Goal: Information Seeking & Learning: Learn about a topic

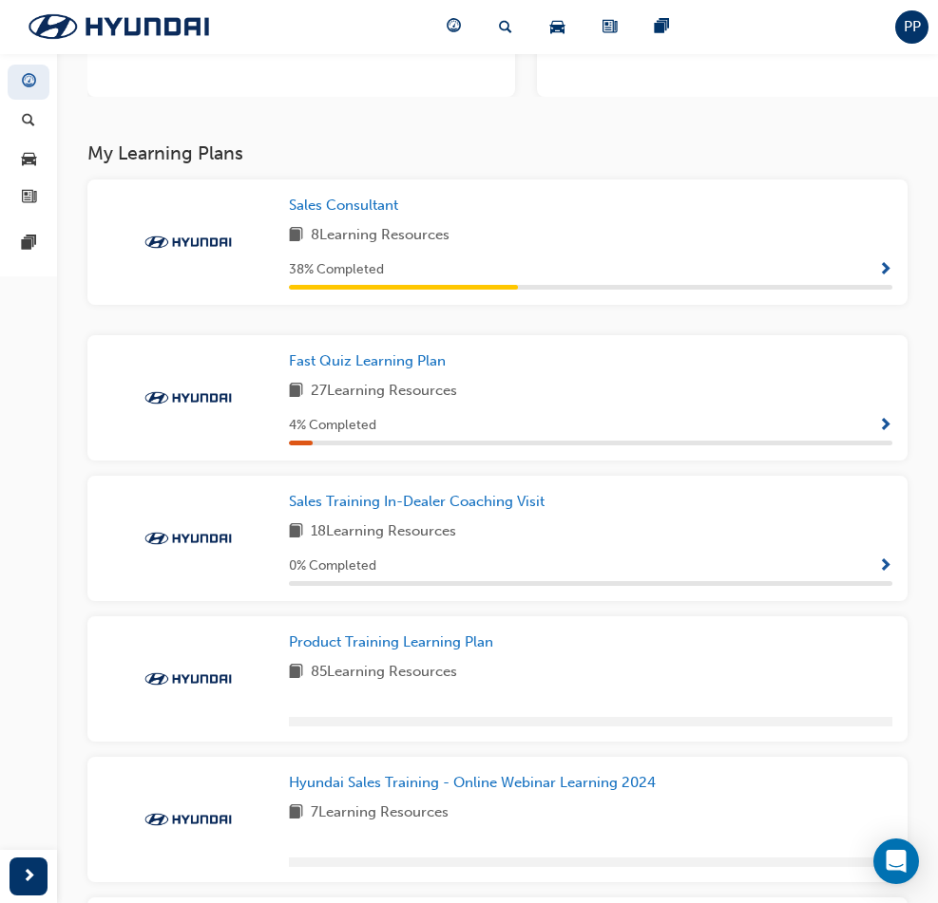
scroll to position [280, 0]
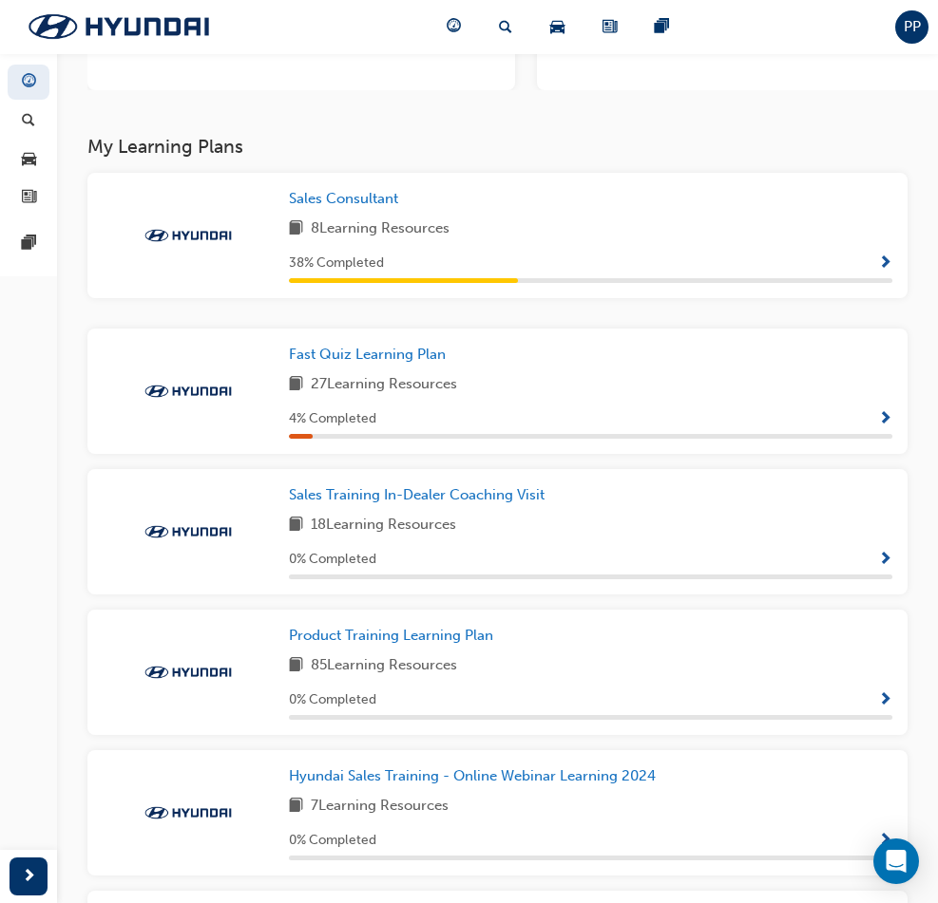
click at [356, 239] on div "8 Learning Resources" at bounding box center [590, 230] width 603 height 24
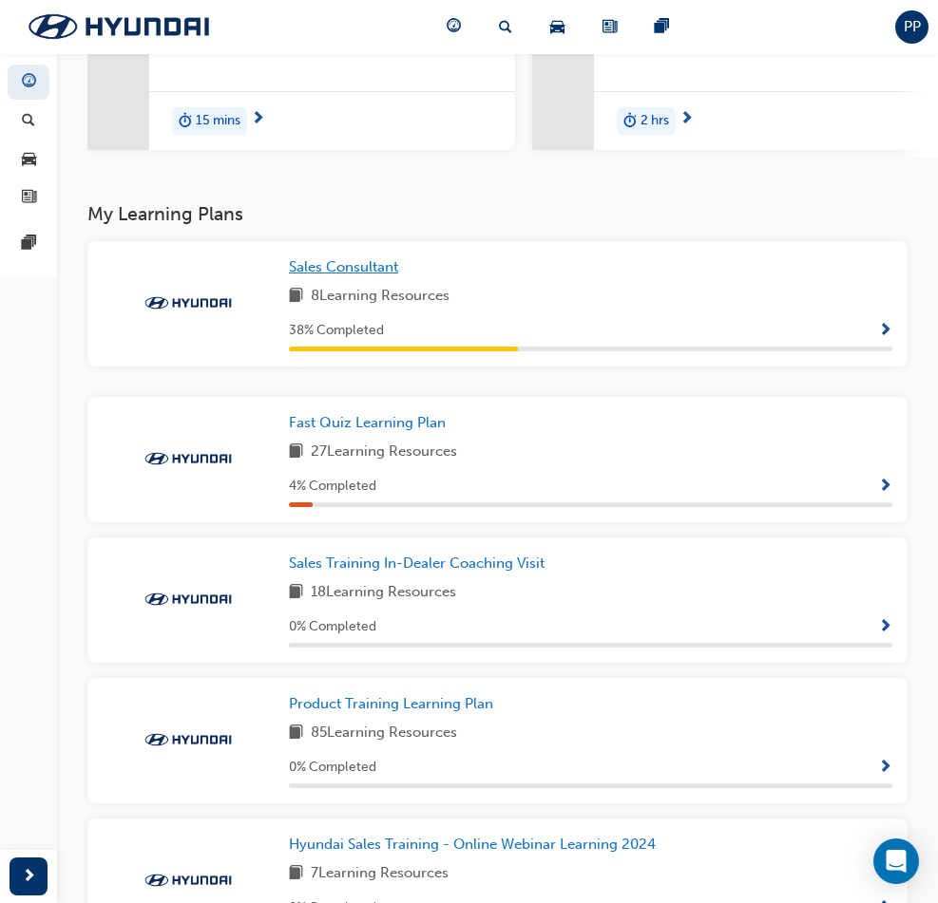
click at [289, 271] on span "Sales Consultant" at bounding box center [343, 266] width 109 height 17
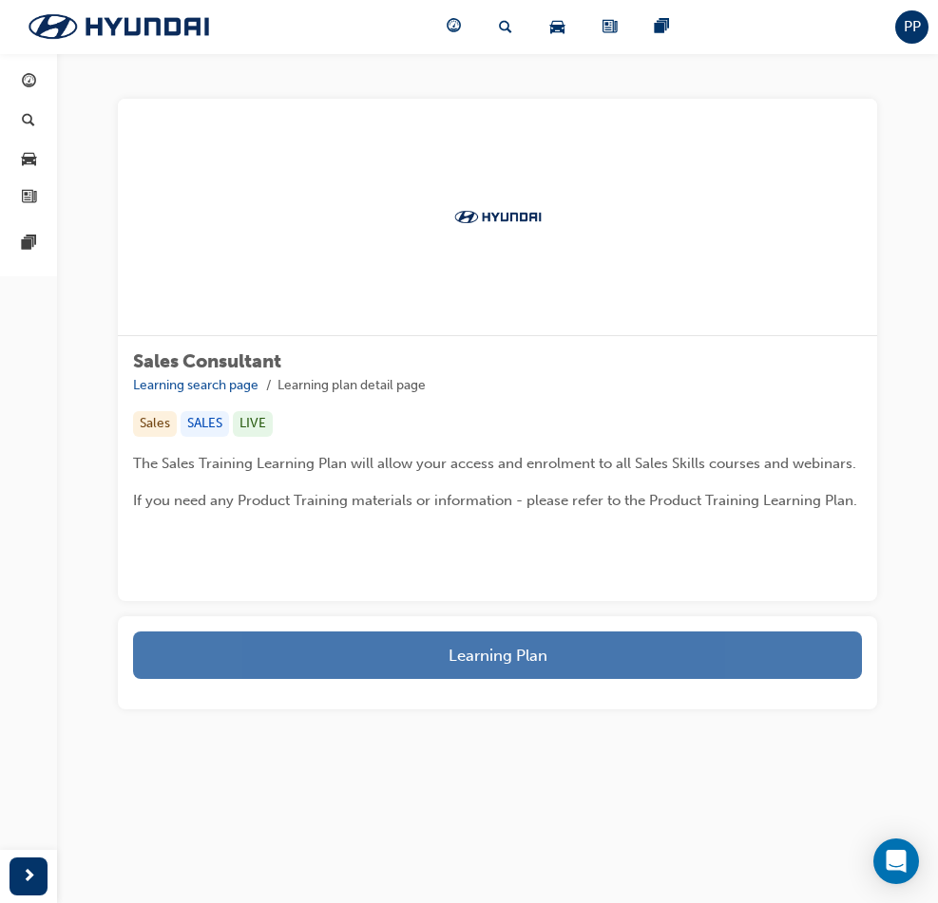
scroll to position [353, 0]
click at [579, 679] on button "Learning Plan" at bounding box center [497, 656] width 729 height 48
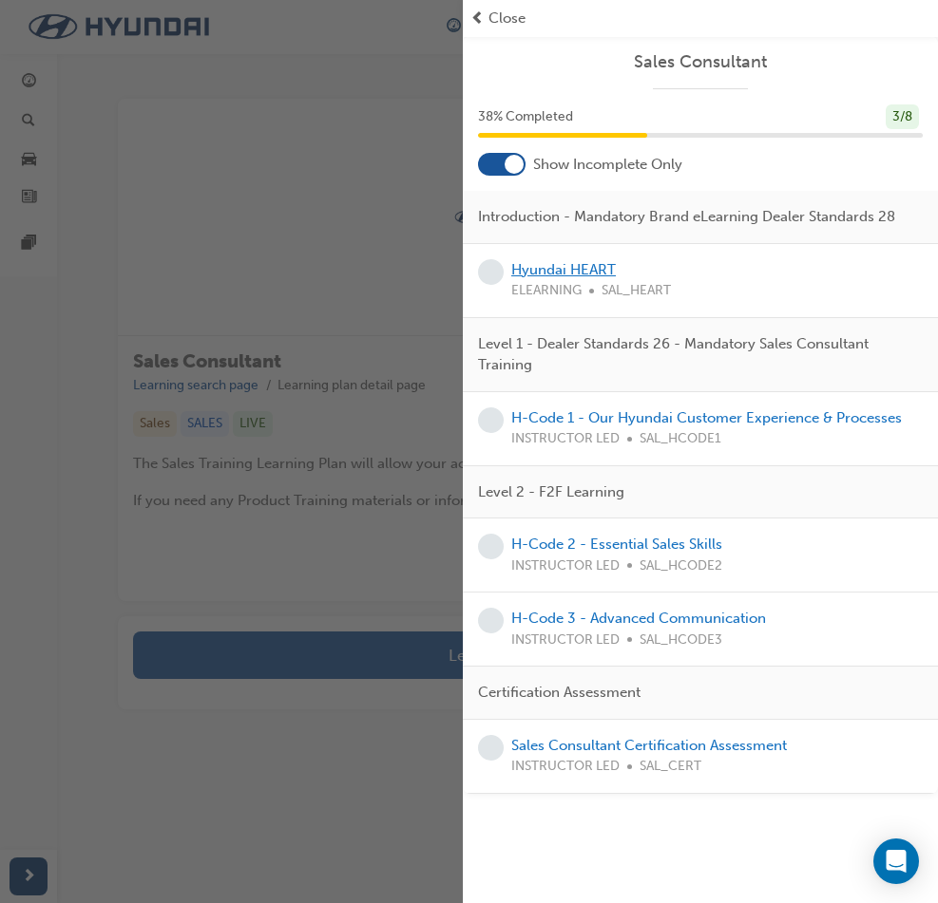
click at [591, 271] on link "Hyundai HEART" at bounding box center [563, 269] width 105 height 17
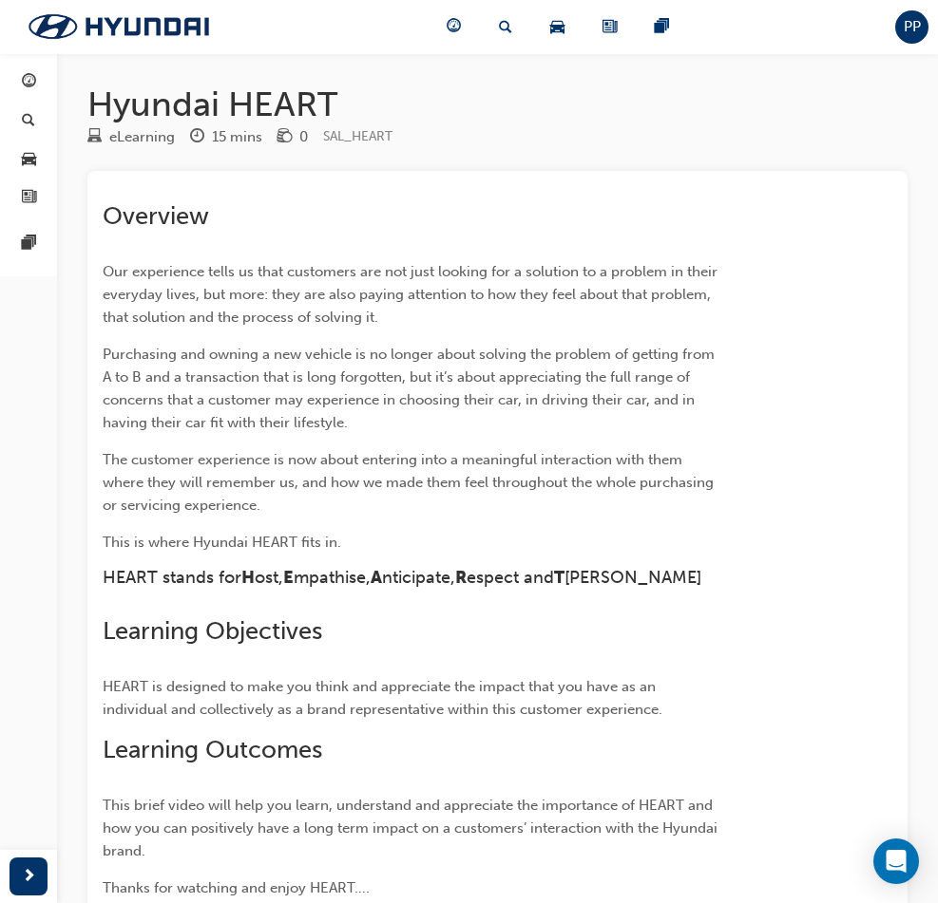
scroll to position [369, 0]
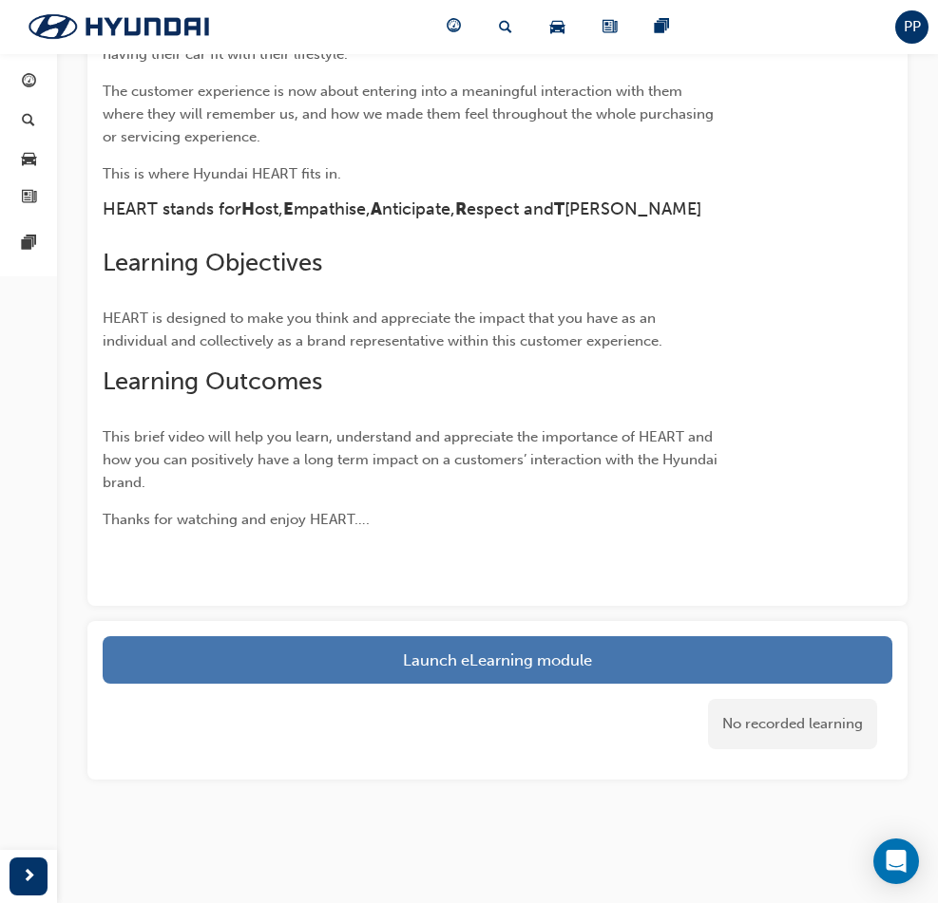
click at [519, 667] on link "Launch eLearning module" at bounding box center [497, 661] width 789 height 48
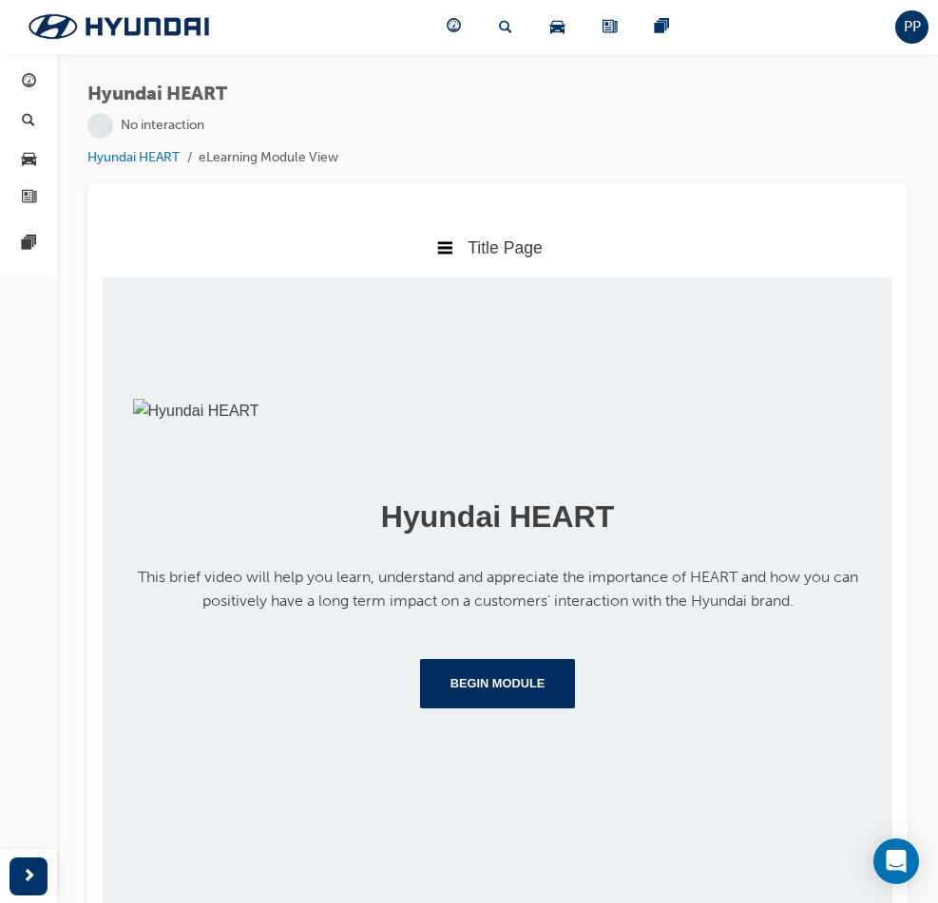
scroll to position [166, 0]
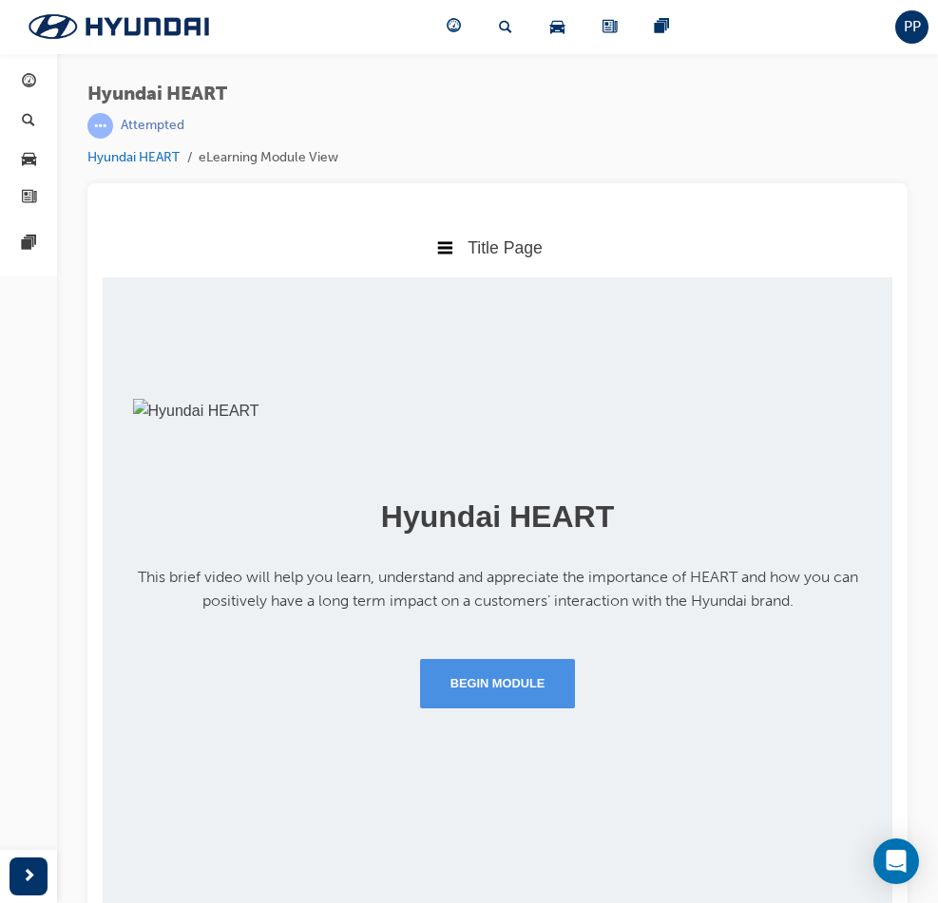
click at [519, 709] on button "Begin Module" at bounding box center [498, 683] width 156 height 49
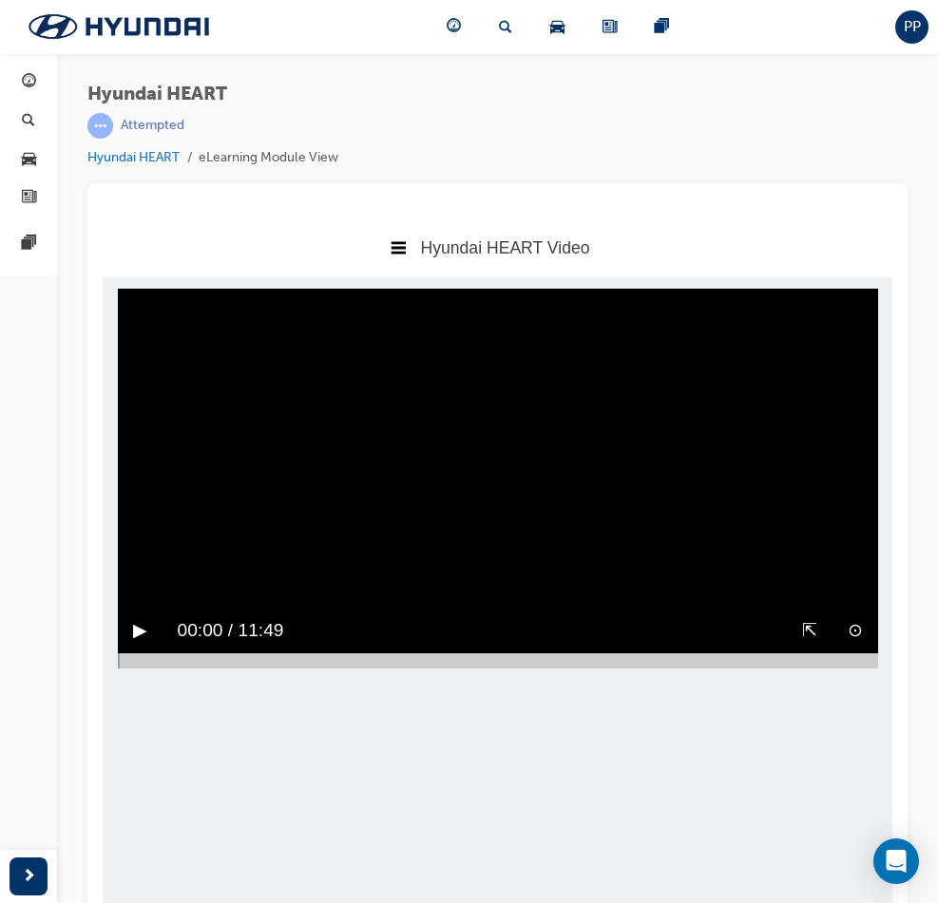
click at [137, 646] on button "▶︎" at bounding box center [140, 631] width 14 height 29
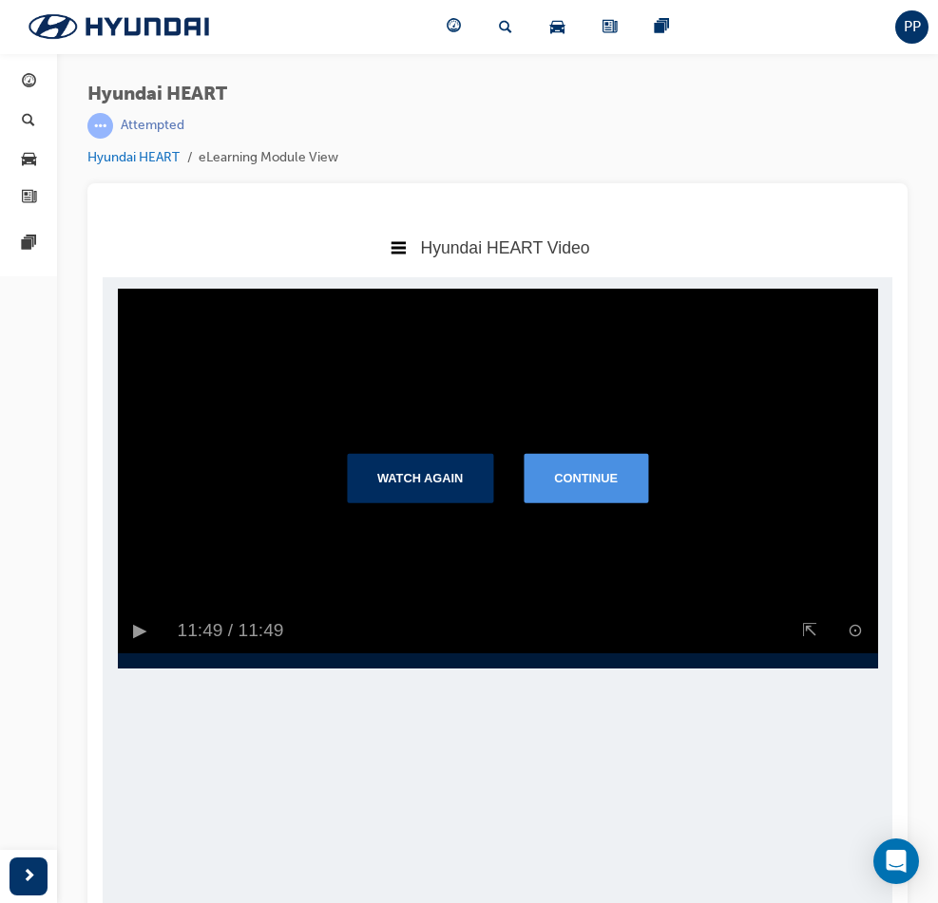
click at [594, 504] on button "Continue" at bounding box center [585, 478] width 124 height 49
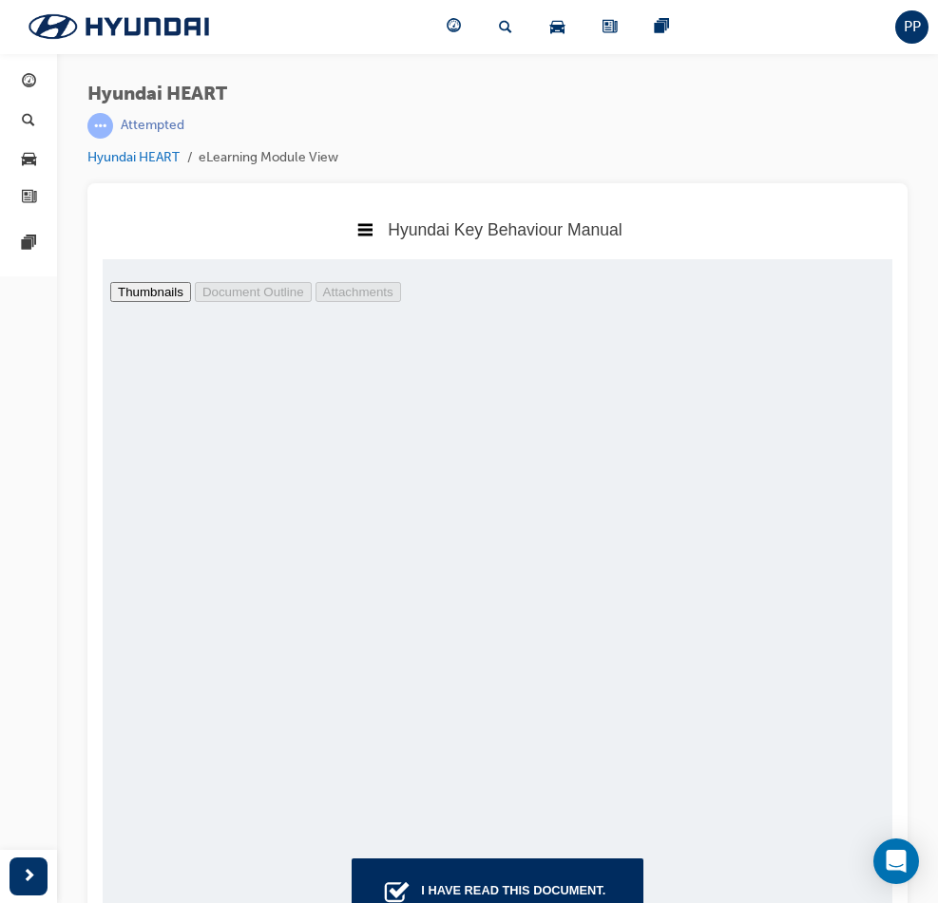
scroll to position [18978, 0]
type input "34"
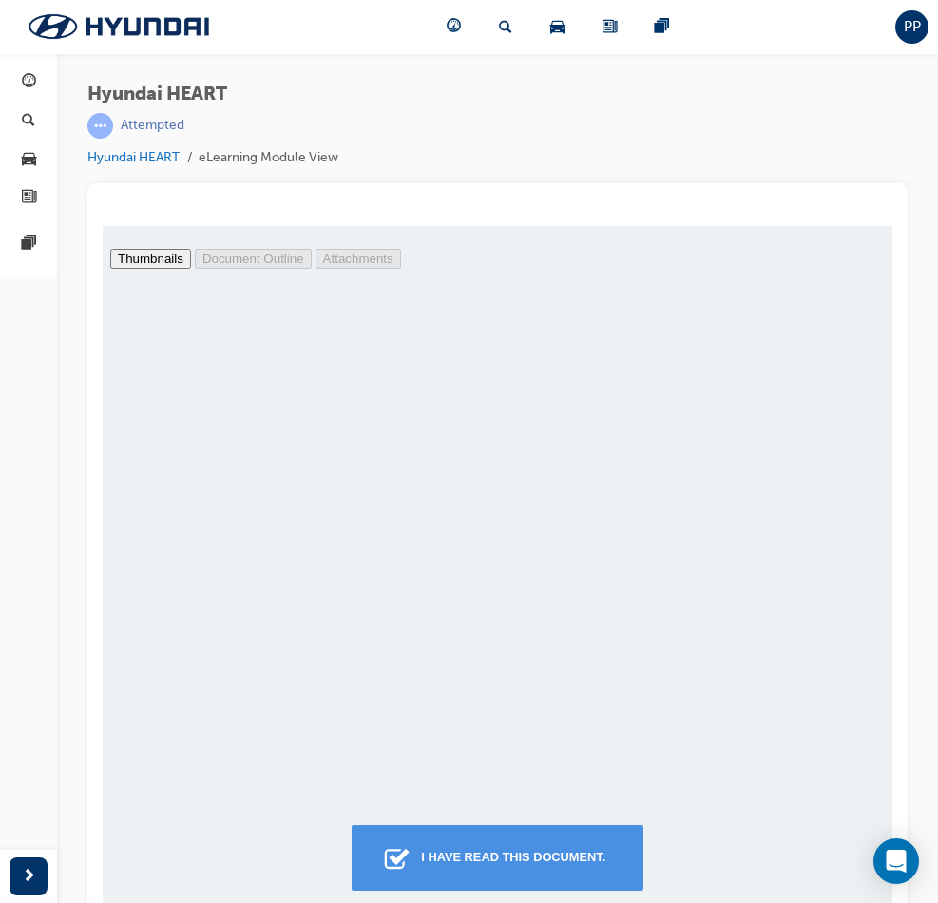
click at [554, 865] on div "I have read this document." at bounding box center [513, 858] width 200 height 34
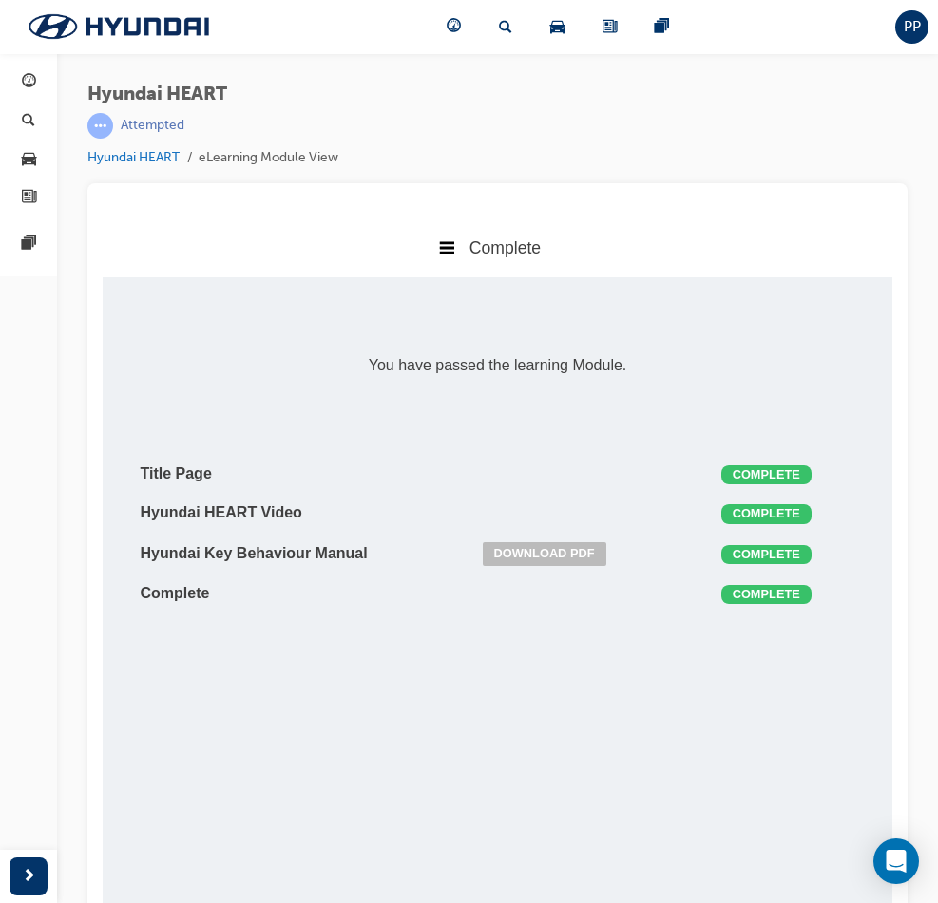
scroll to position [10, 10]
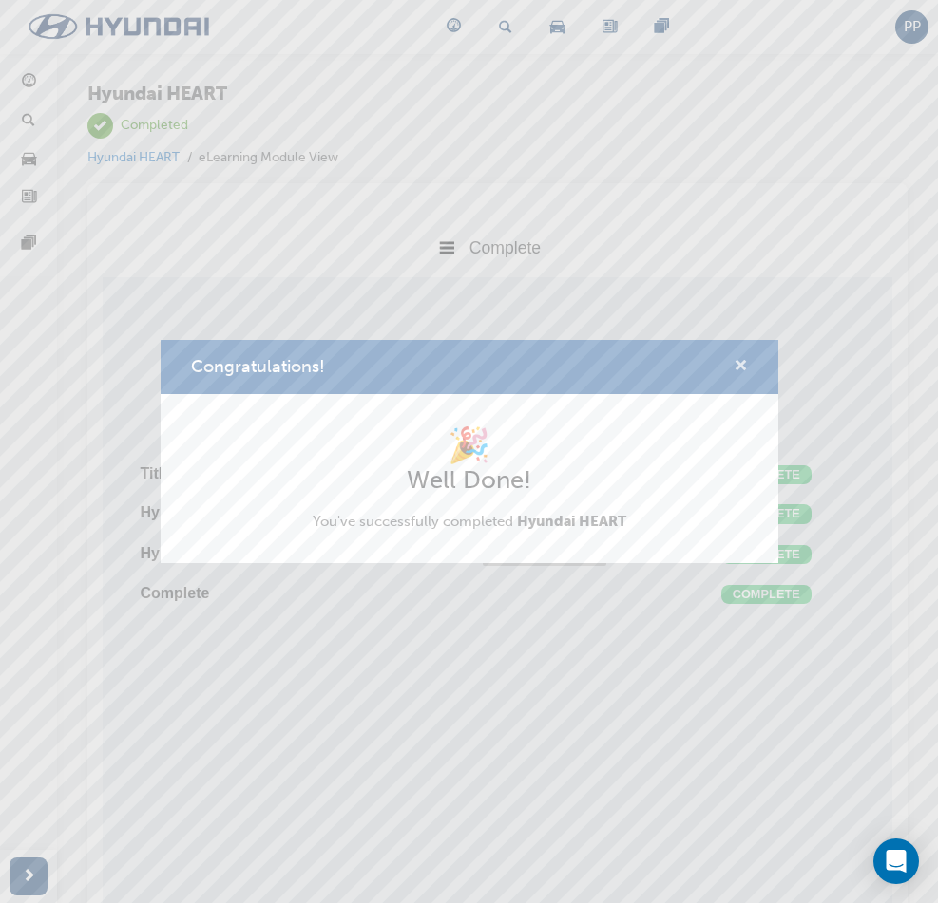
click at [736, 360] on span "cross-icon" at bounding box center [740, 367] width 14 height 17
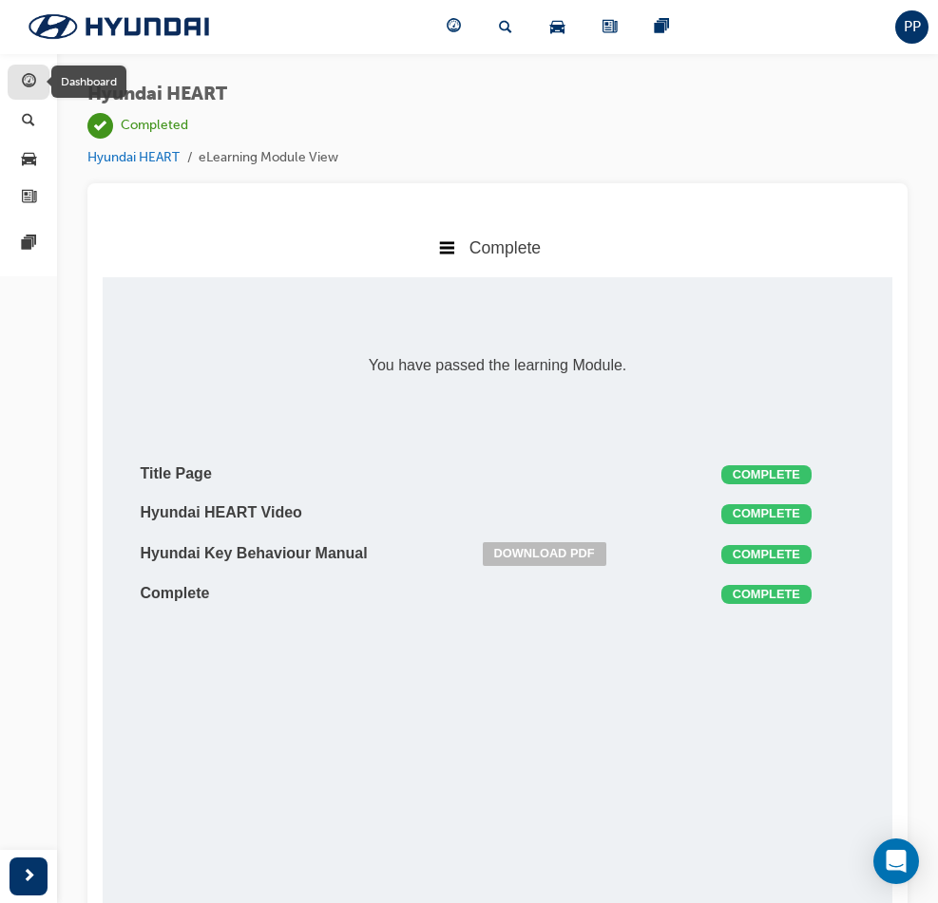
click at [27, 83] on span "guage-icon" at bounding box center [29, 82] width 14 height 17
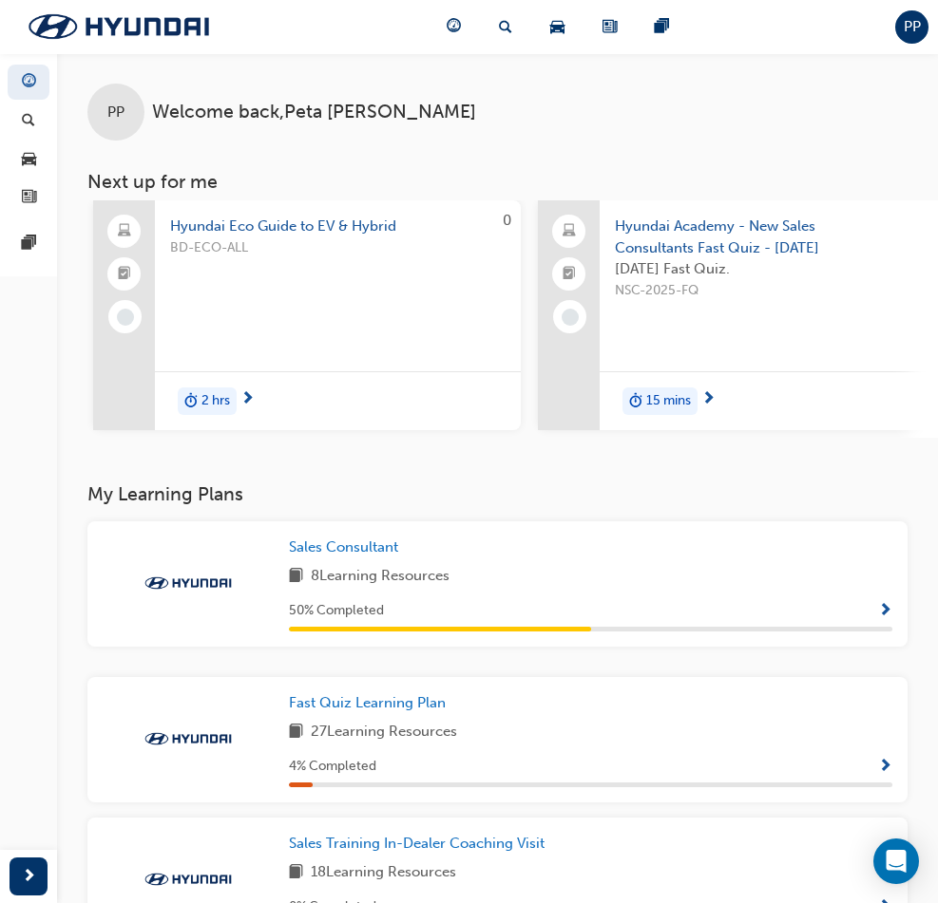
scroll to position [0, 447]
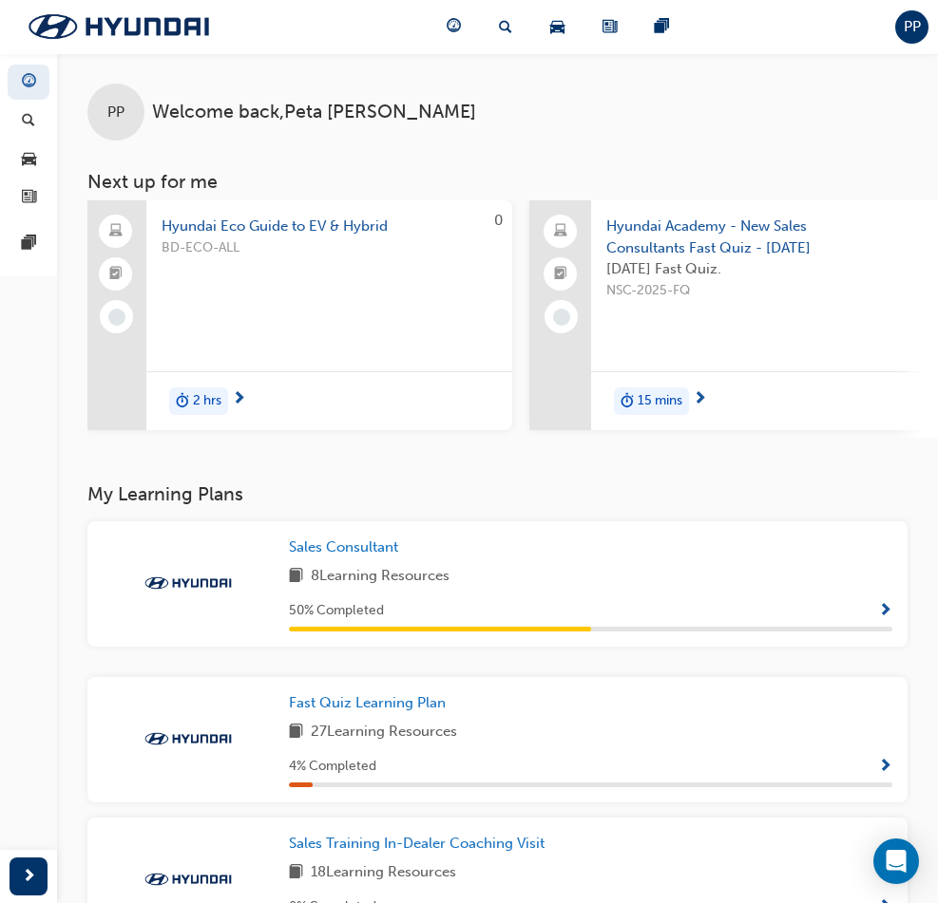
click at [678, 237] on span "Hyundai Academy - New Sales Consultants Fast Quiz - [DATE]" at bounding box center [773, 237] width 335 height 43
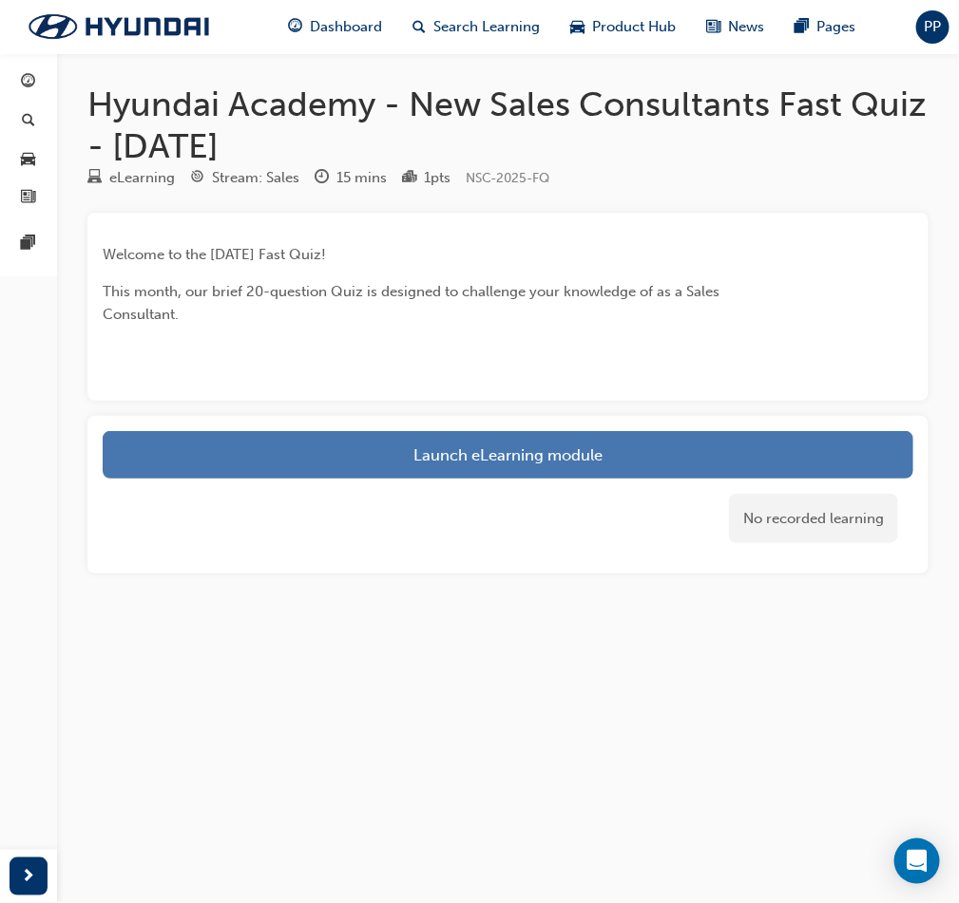
click at [547, 456] on link "Launch eLearning module" at bounding box center [508, 455] width 810 height 48
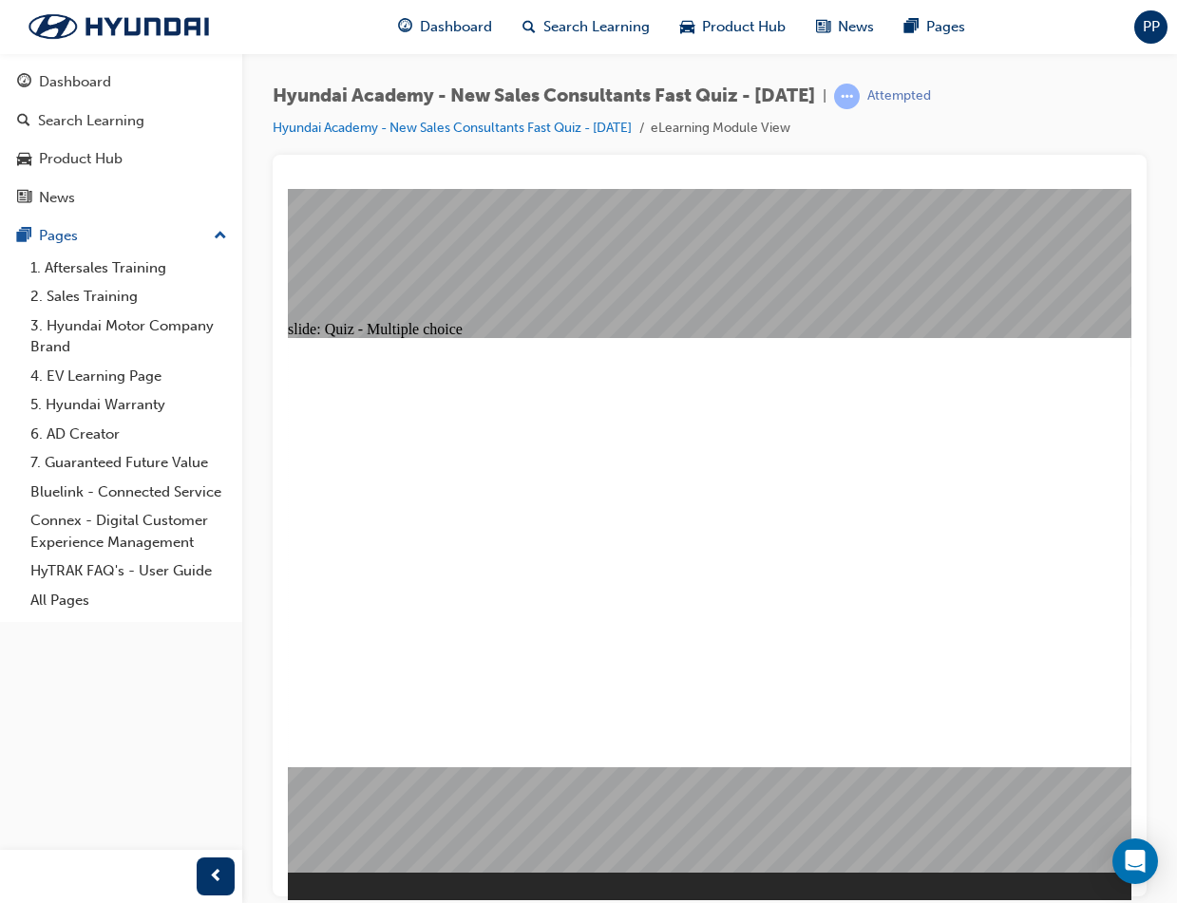
radio input "true"
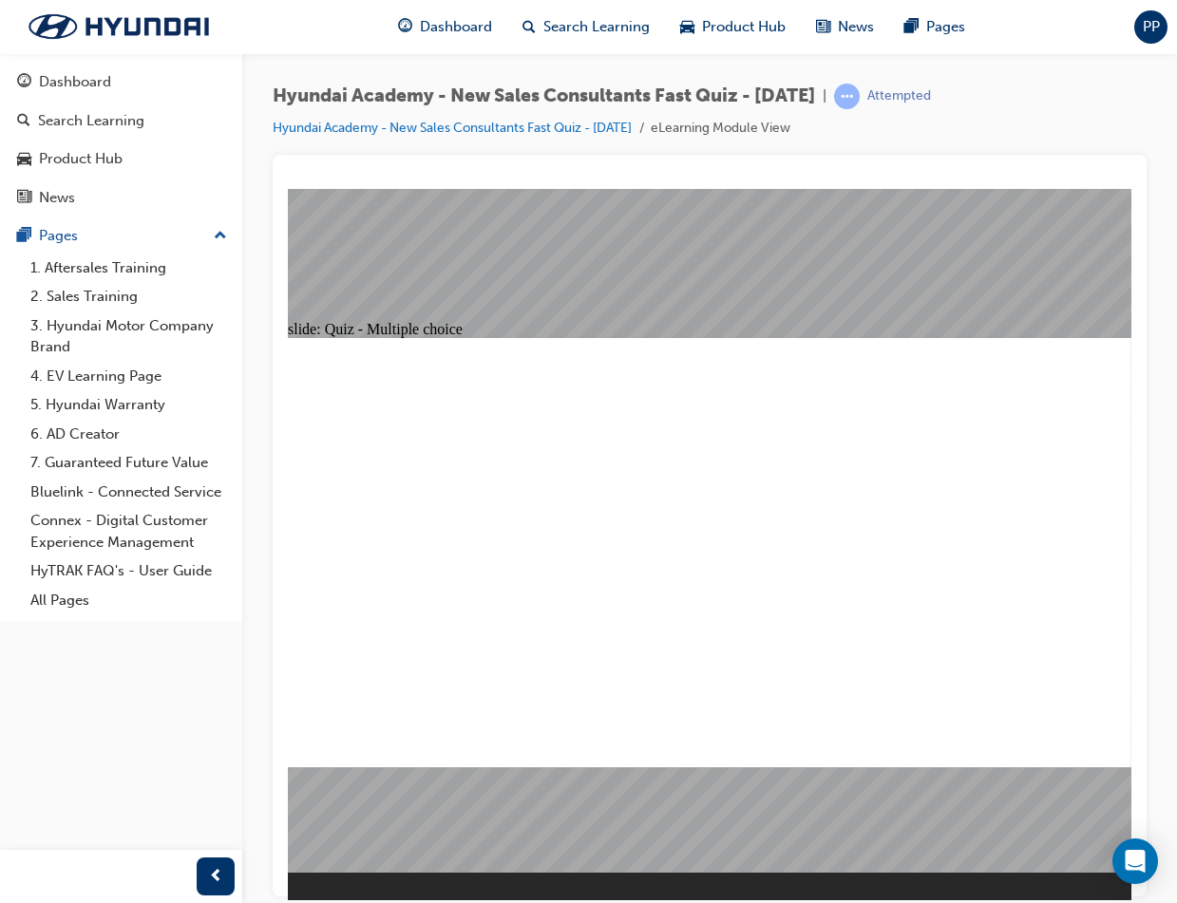
radio input "true"
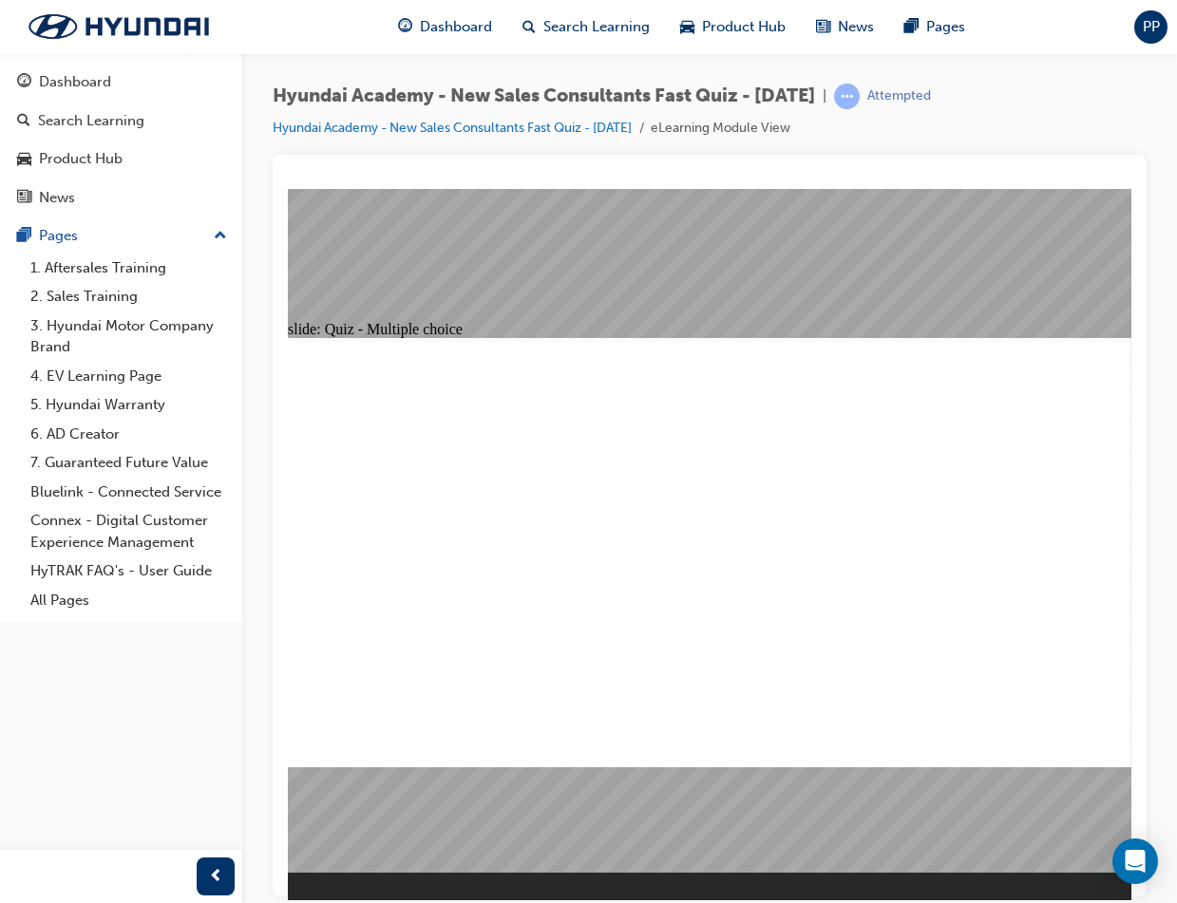
radio input "true"
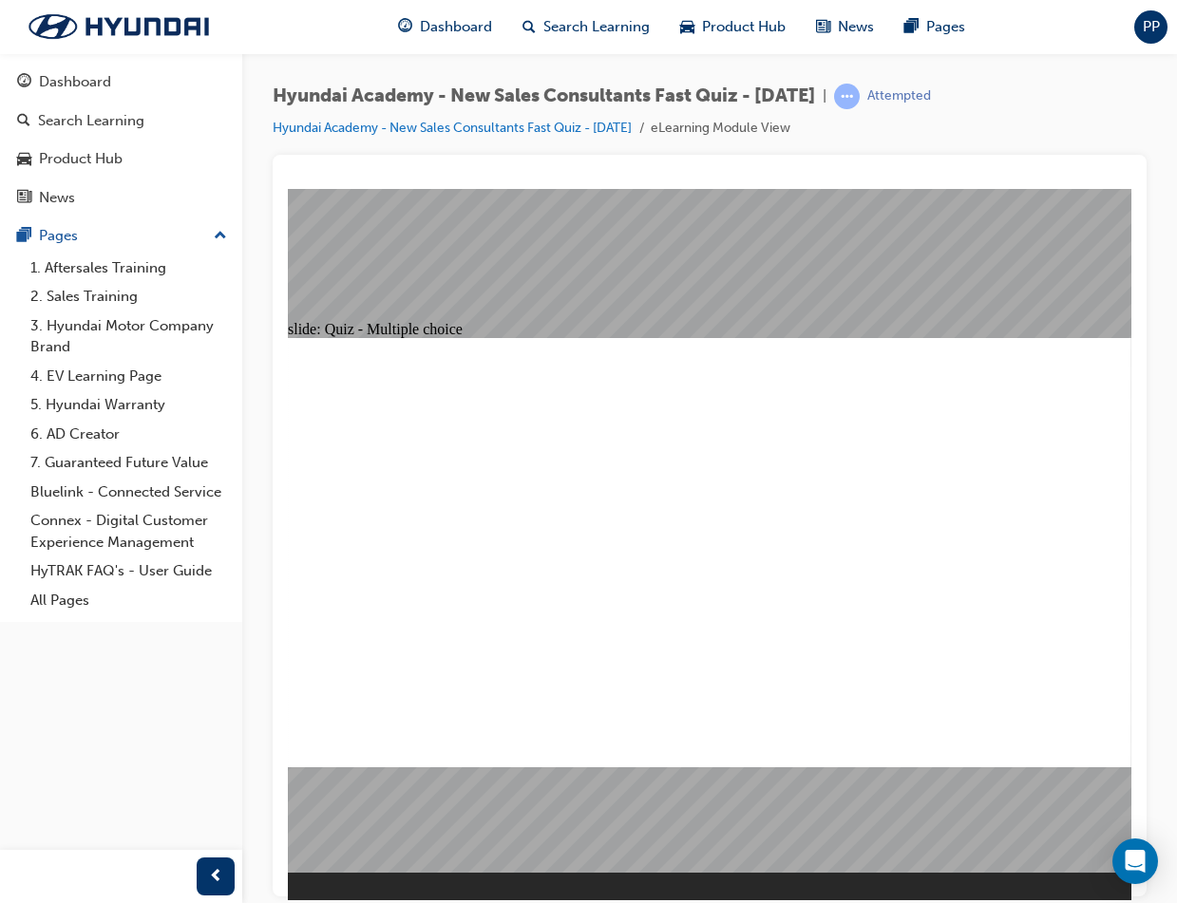
radio input "true"
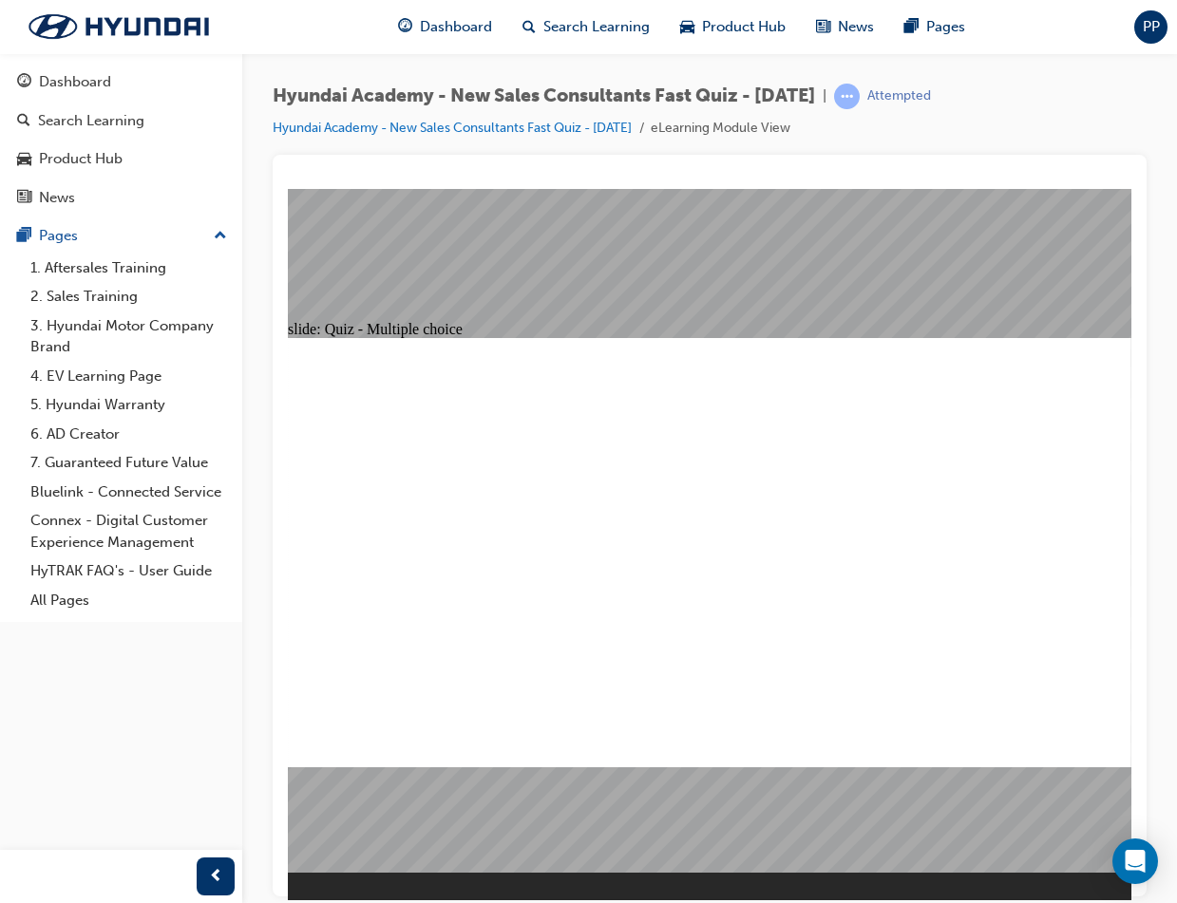
radio input "true"
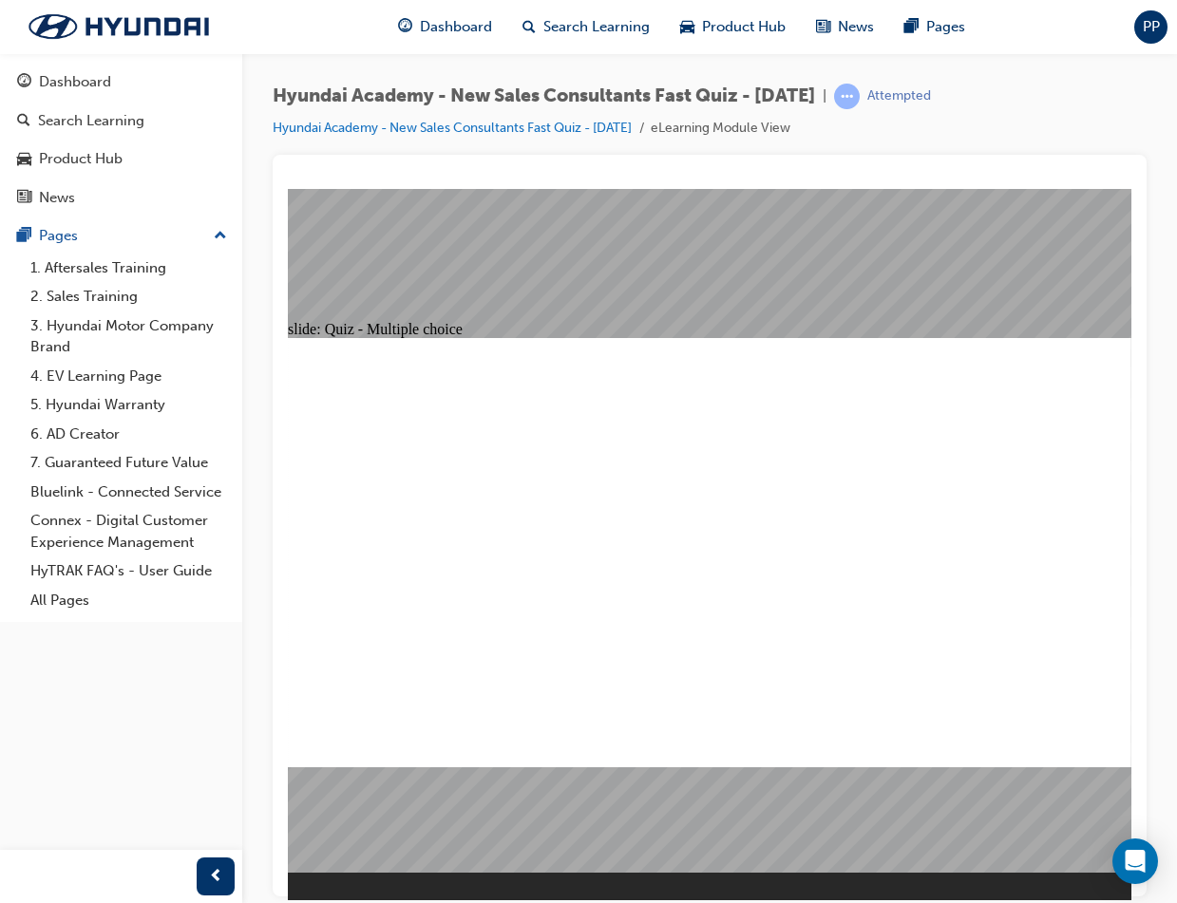
radio input "true"
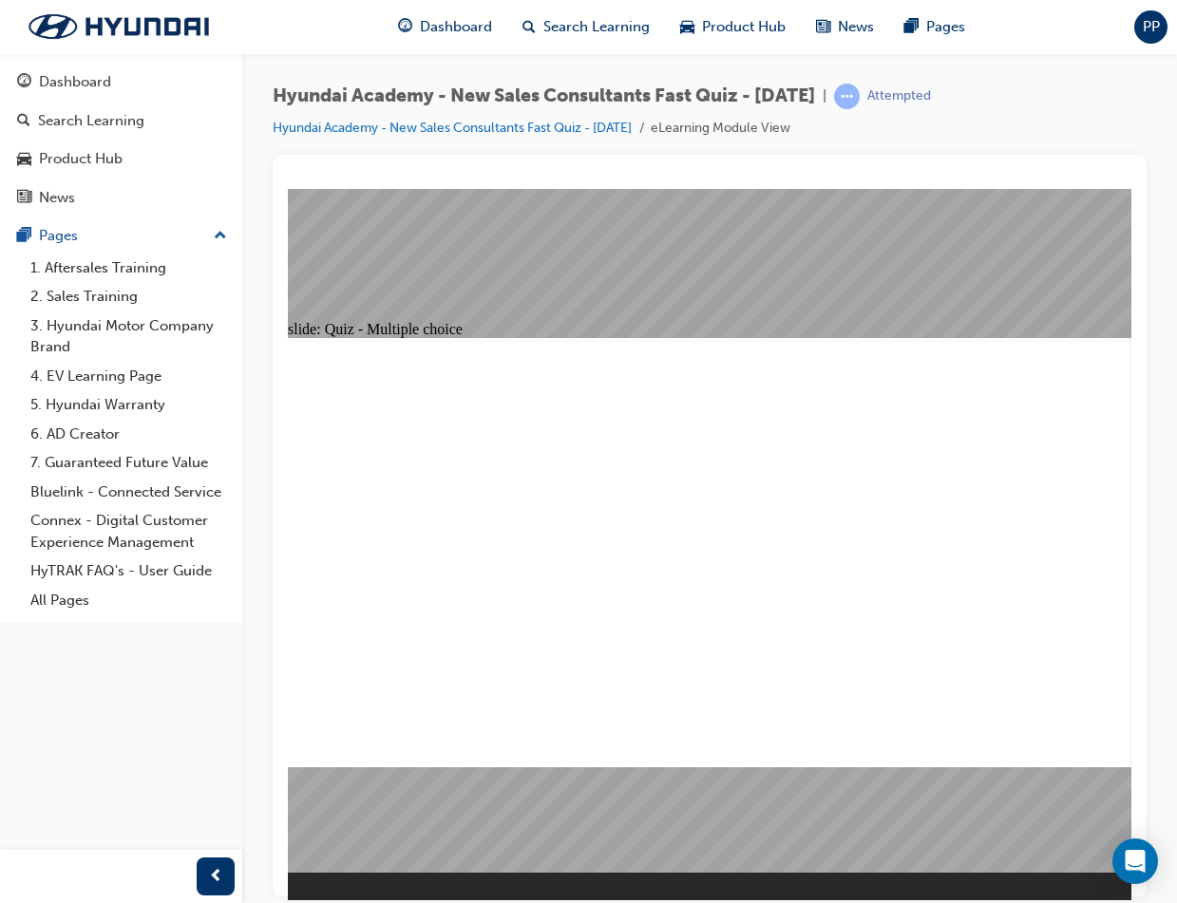
radio input "true"
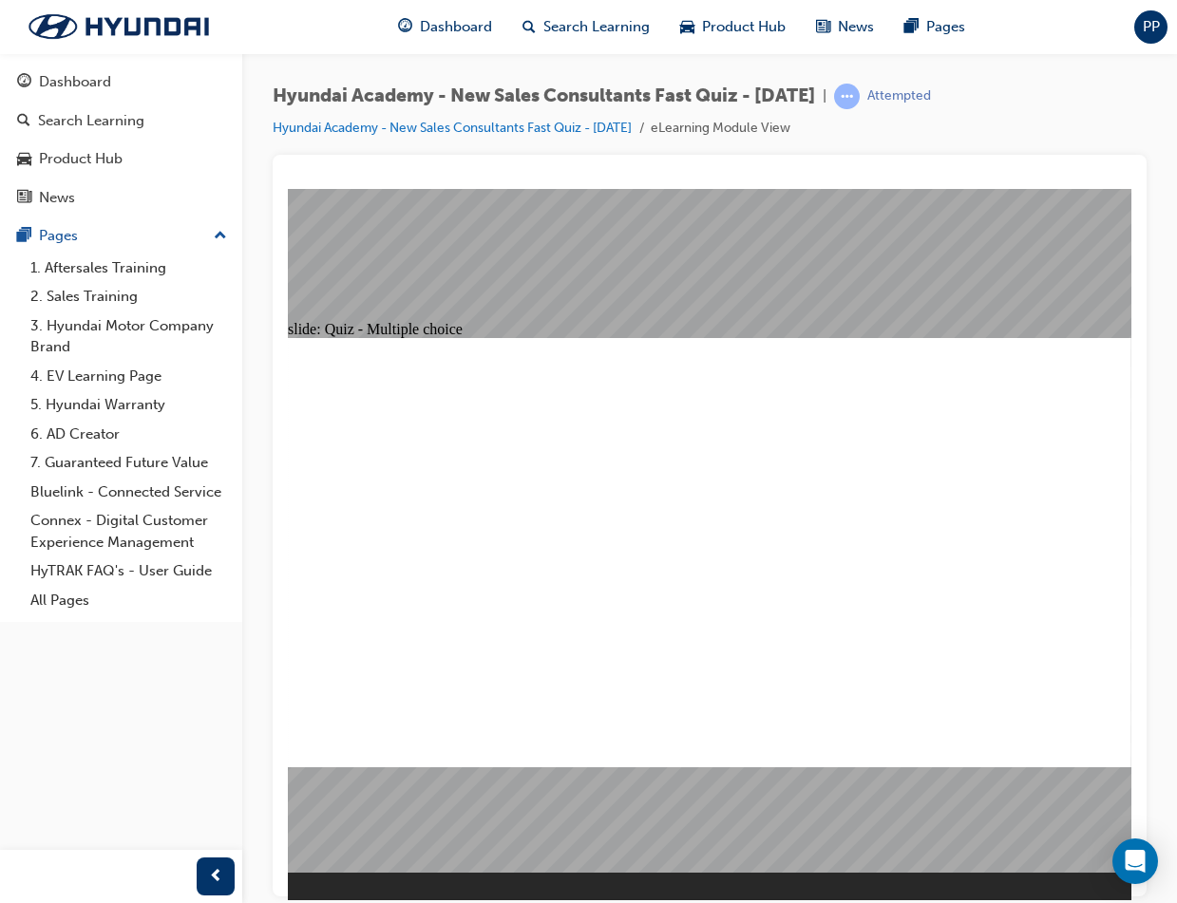
radio input "true"
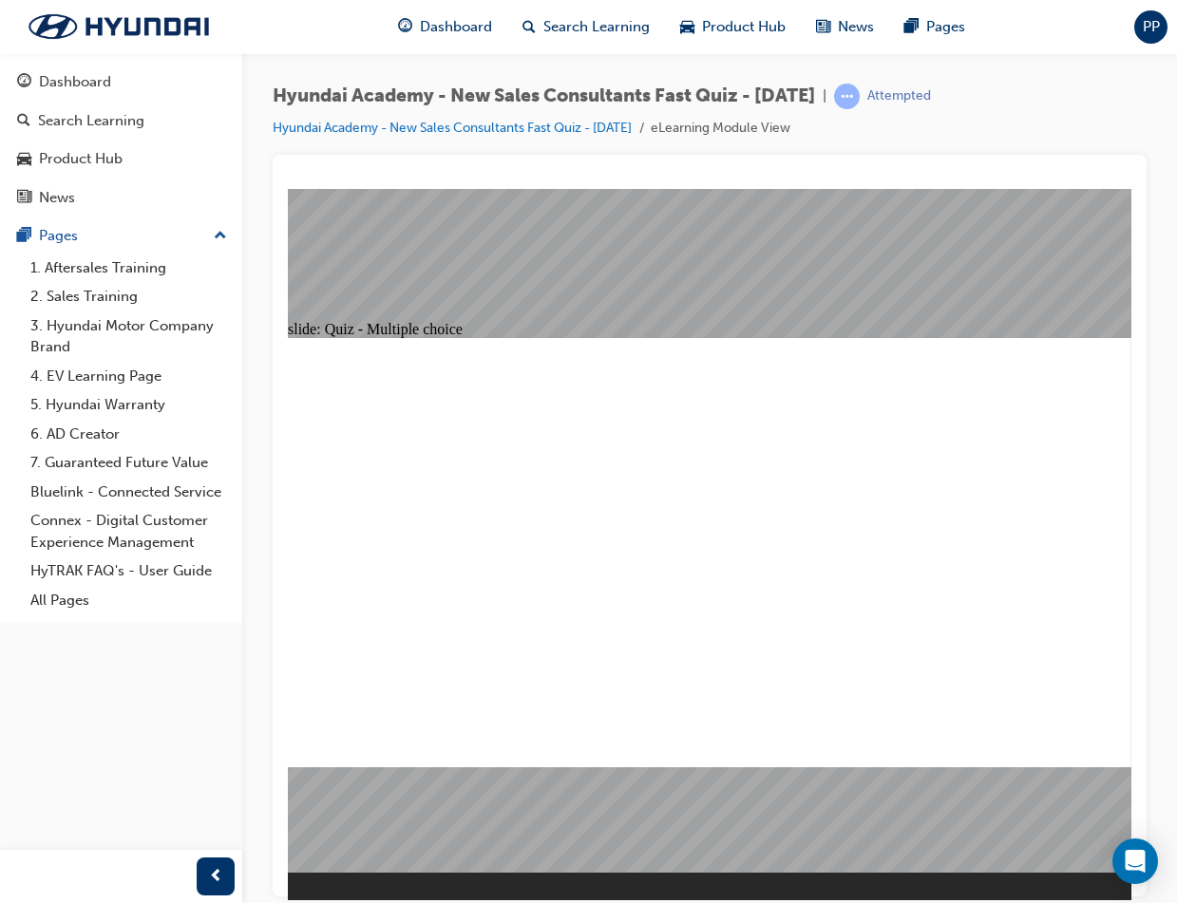
radio input "true"
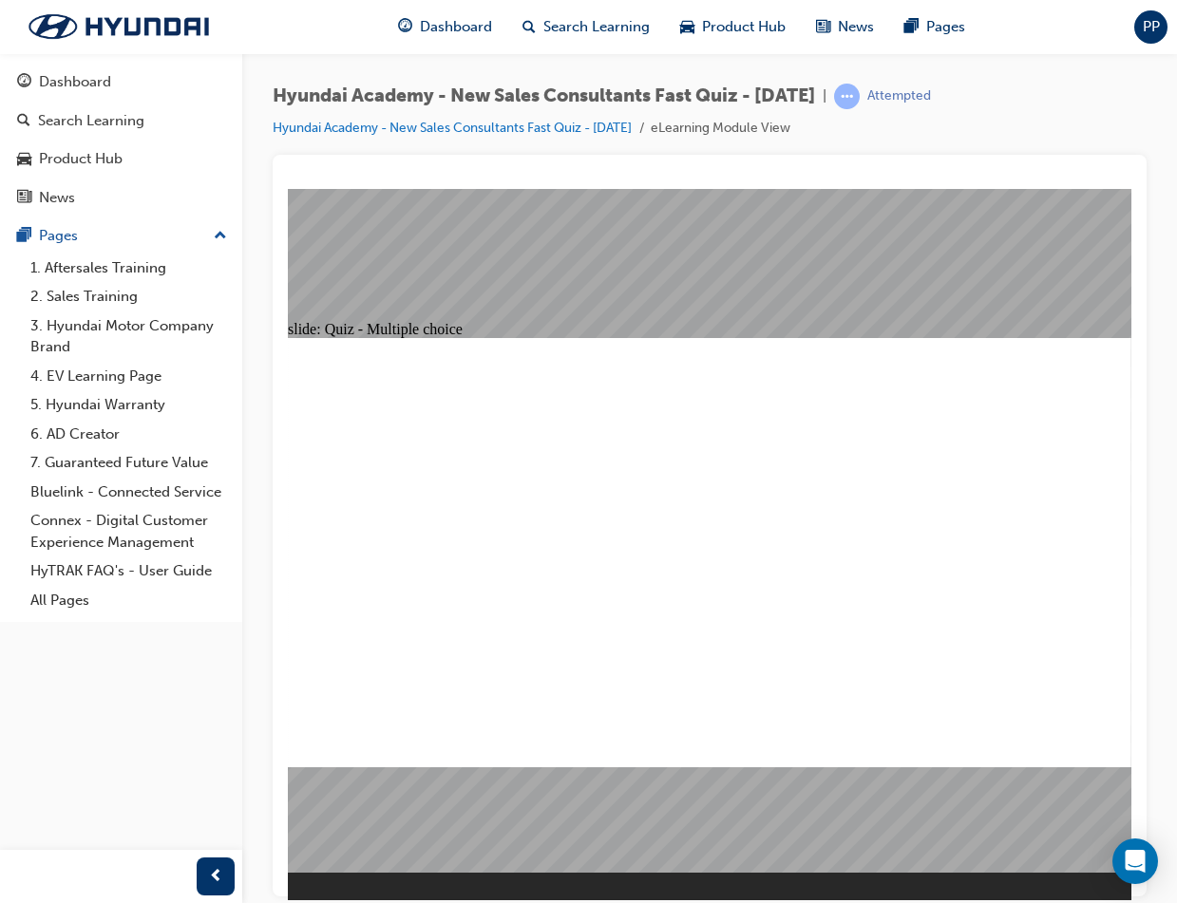
radio input "true"
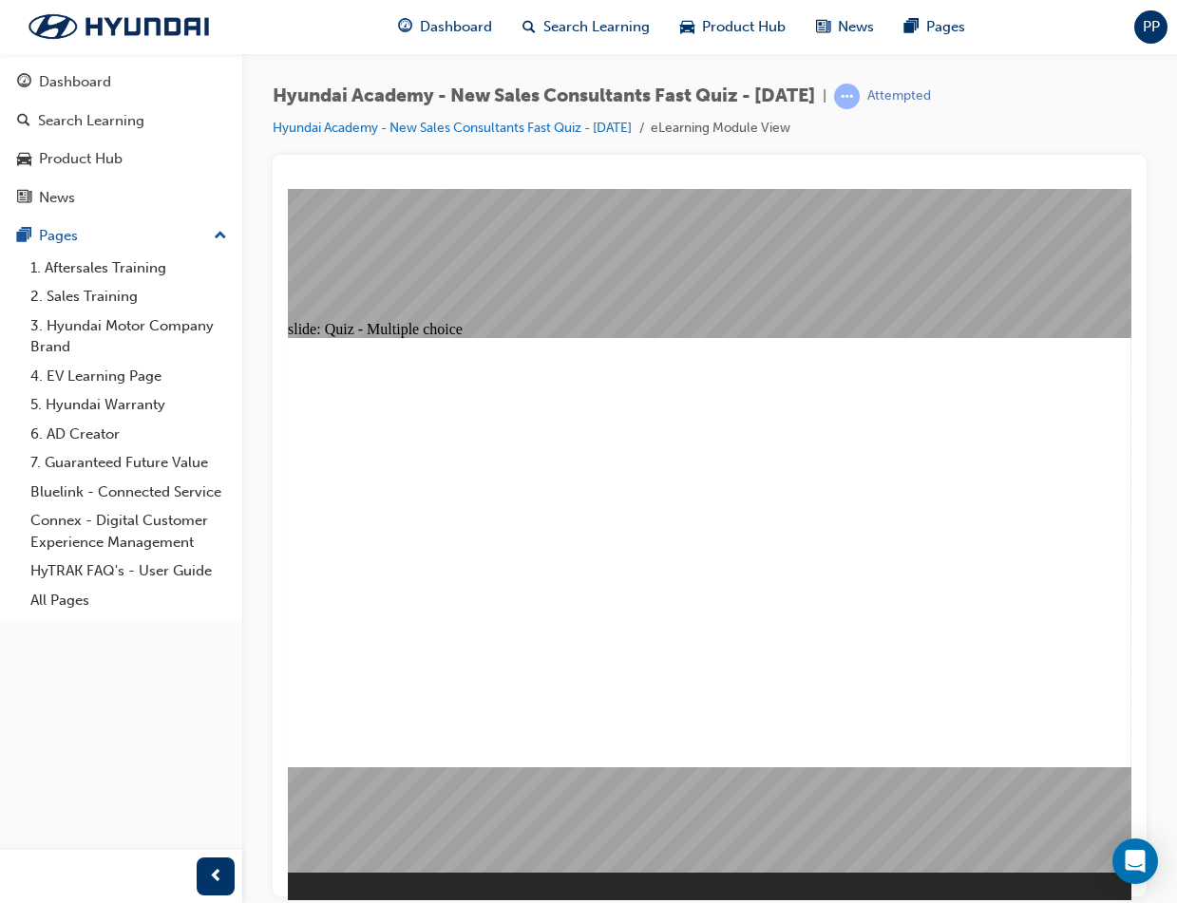
radio input "true"
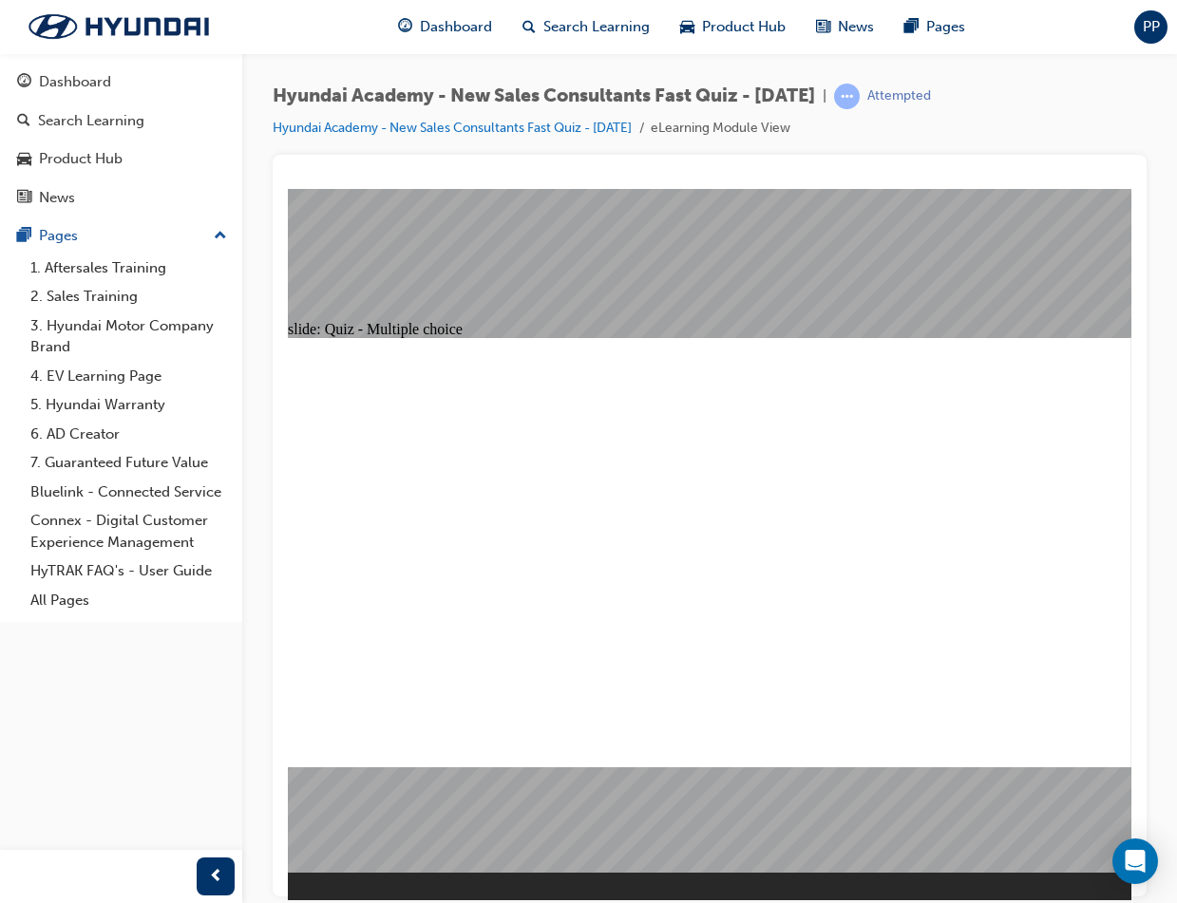
radio input "true"
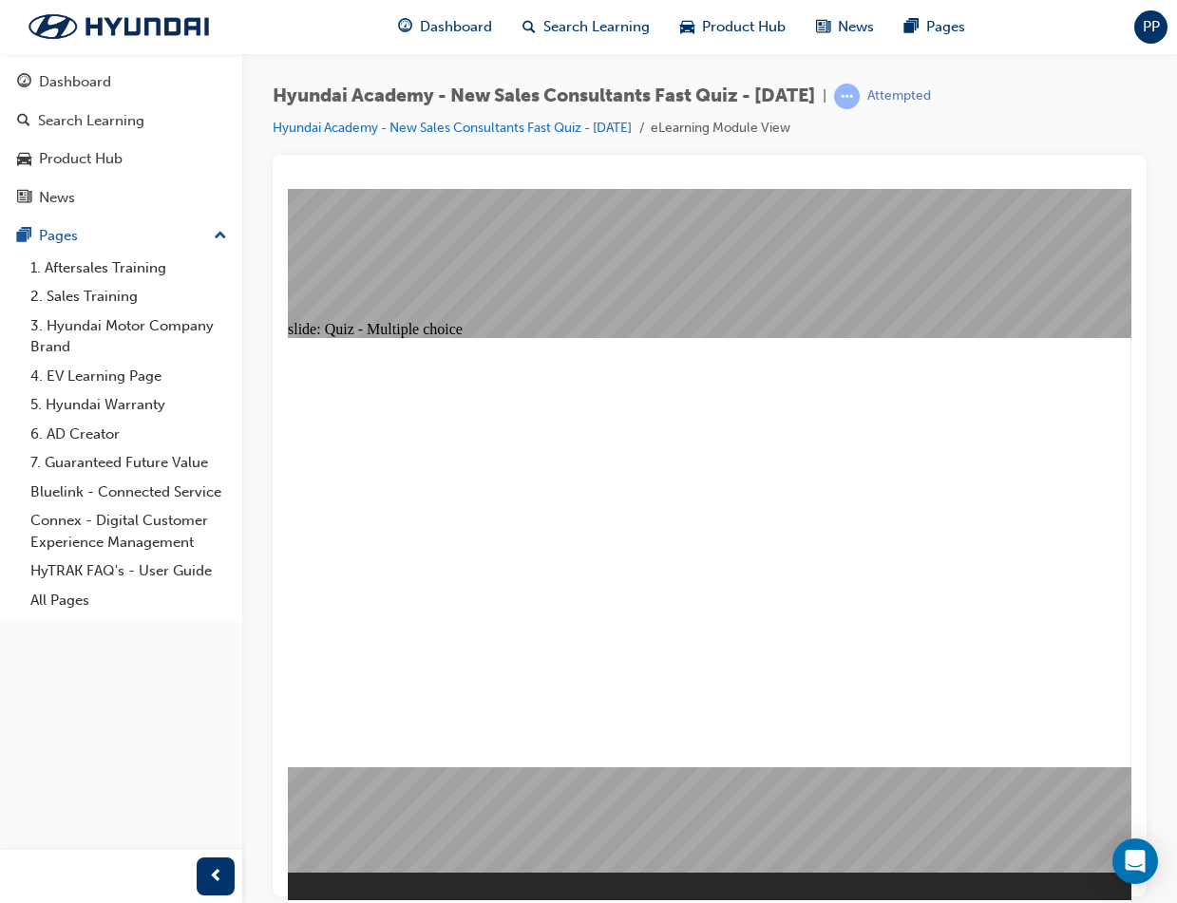
radio input "false"
radio input "true"
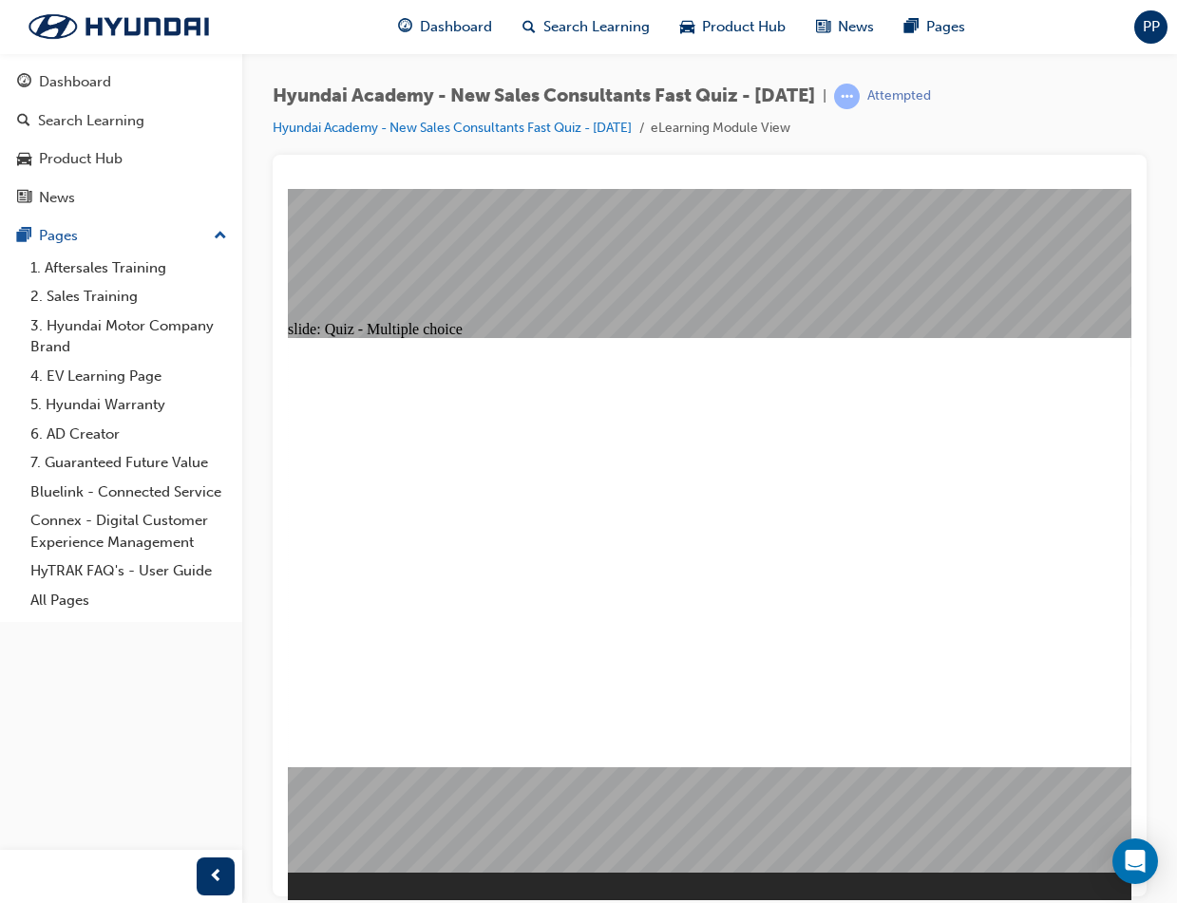
radio input "true"
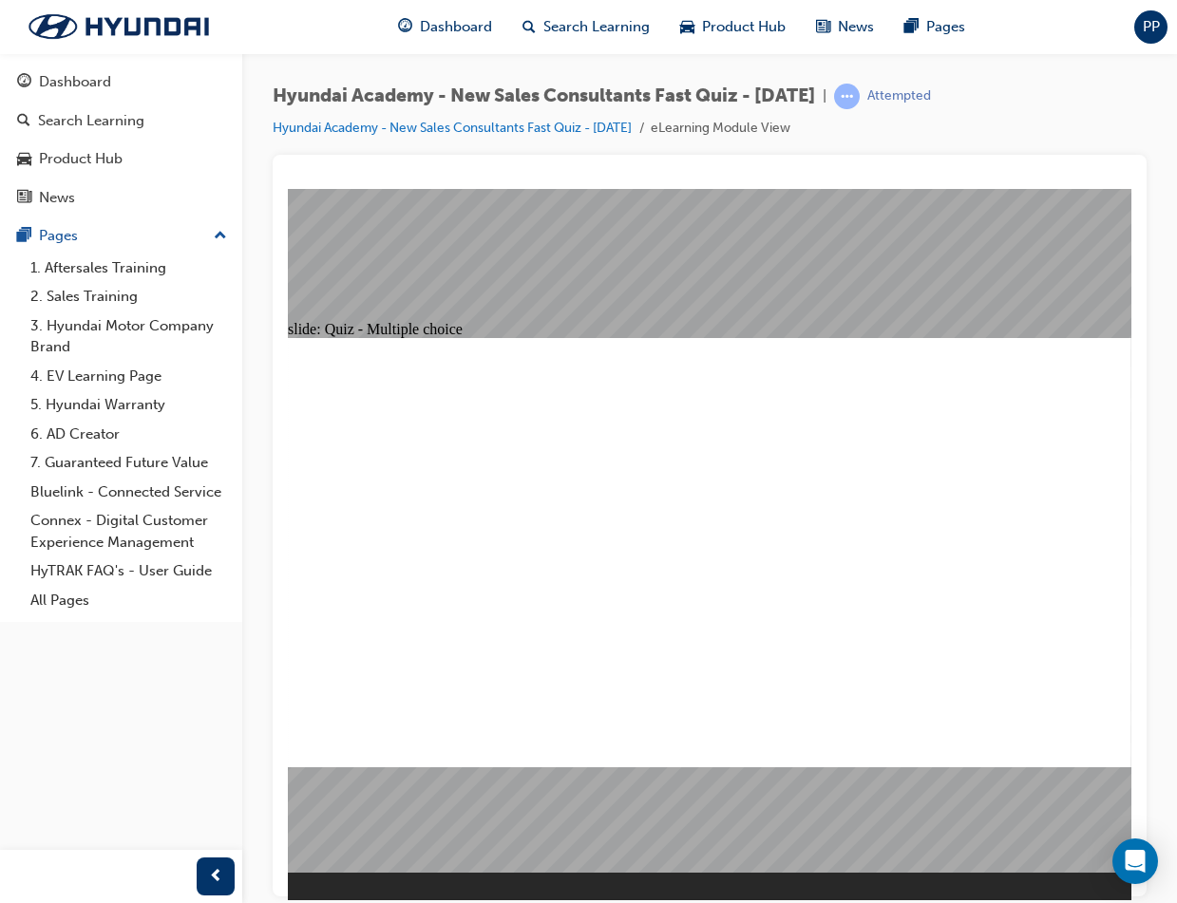
radio input "true"
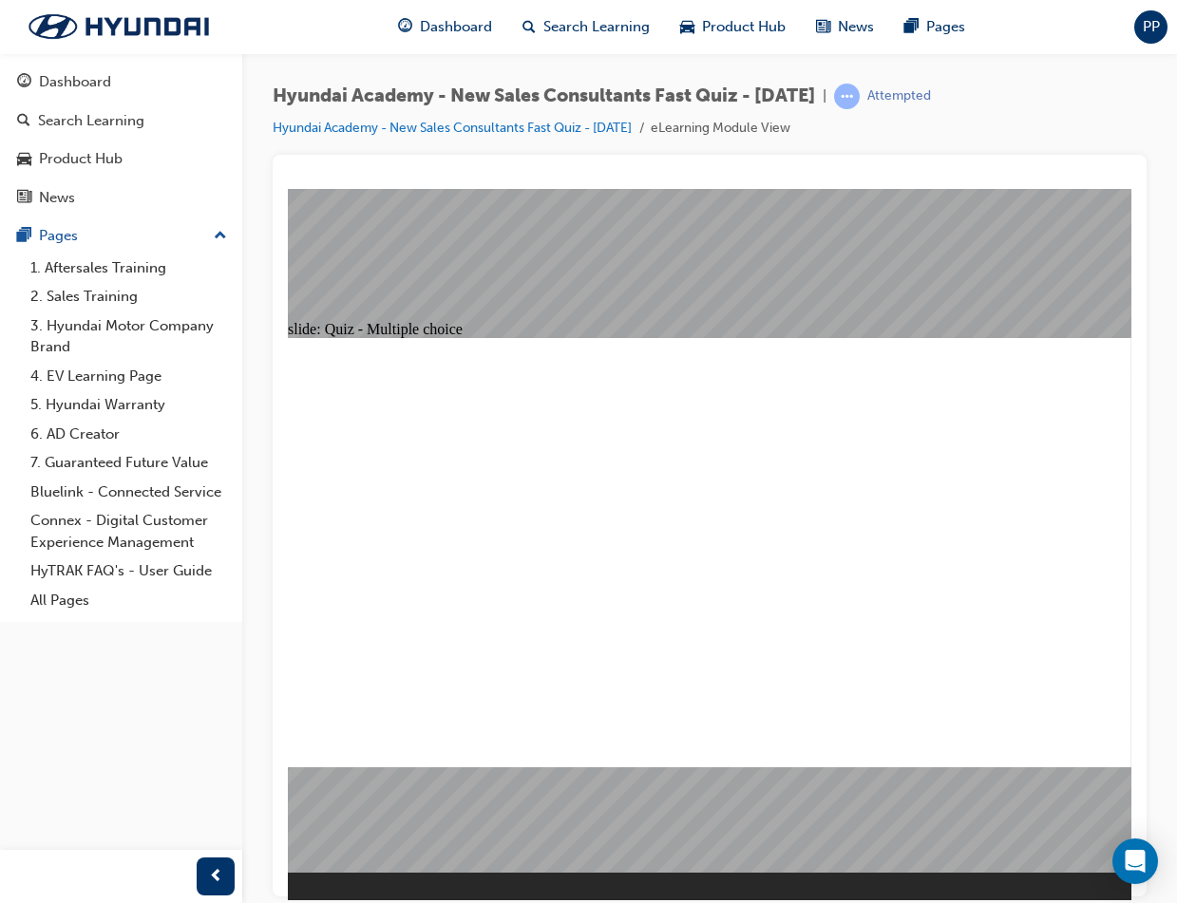
radio input "true"
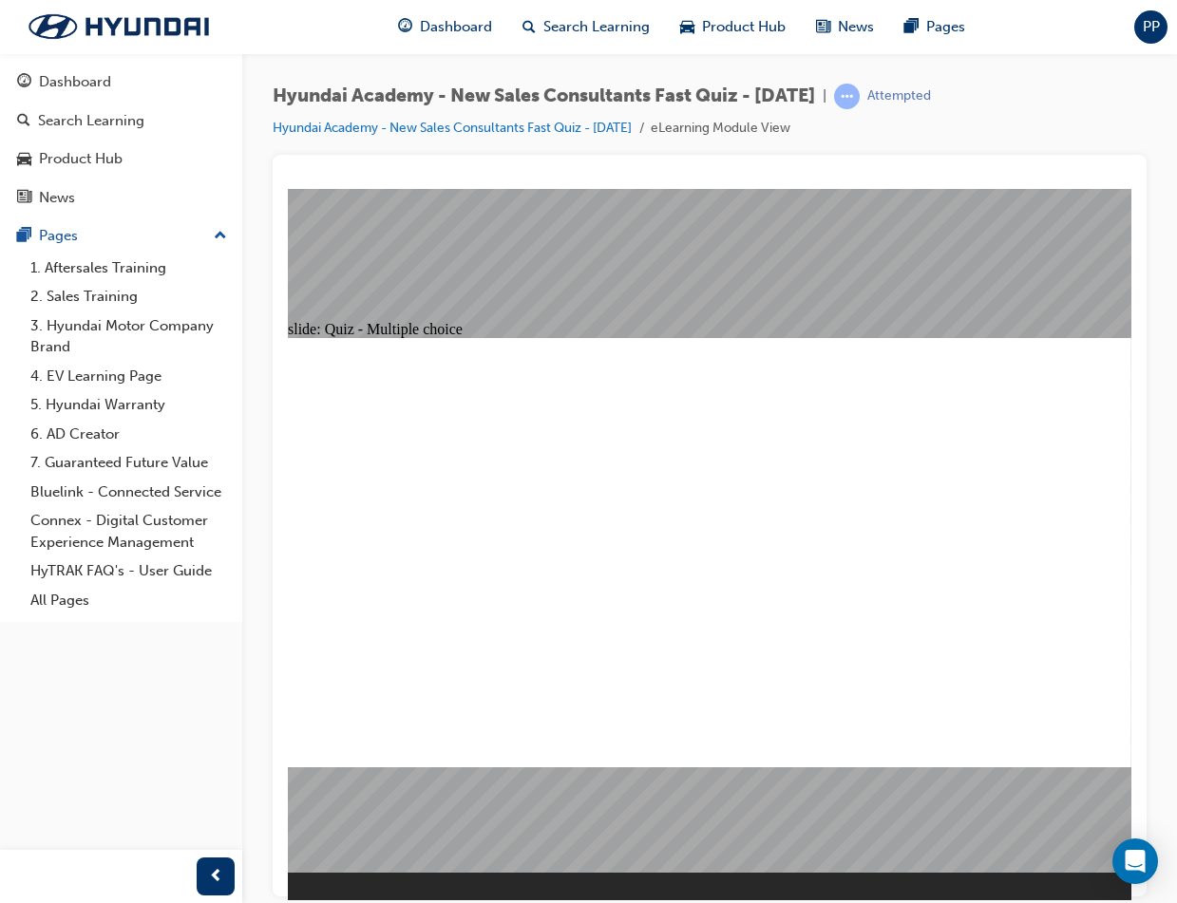
radio input "true"
drag, startPoint x: 736, startPoint y: 735, endPoint x: 725, endPoint y: 735, distance: 11.4
